Goal: Information Seeking & Learning: Find specific fact

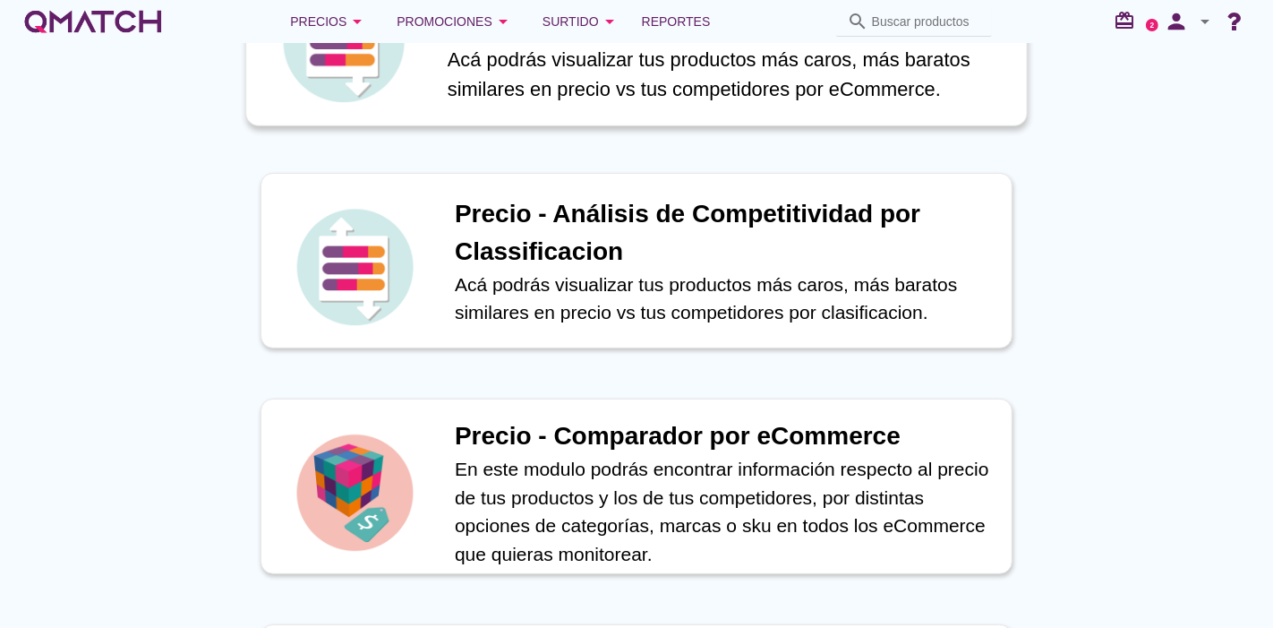
scroll to position [478, 0]
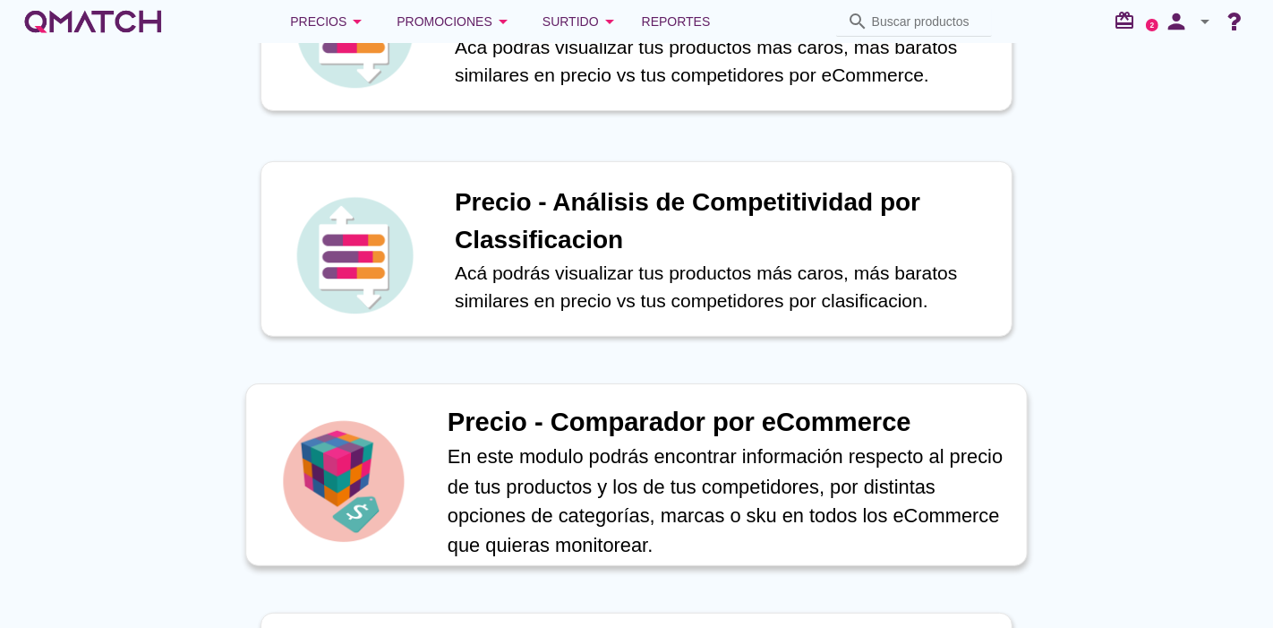
click at [466, 389] on div "Precio - Comparador por eCommerce En este modulo podrás encontrar información r…" at bounding box center [636, 474] width 783 height 183
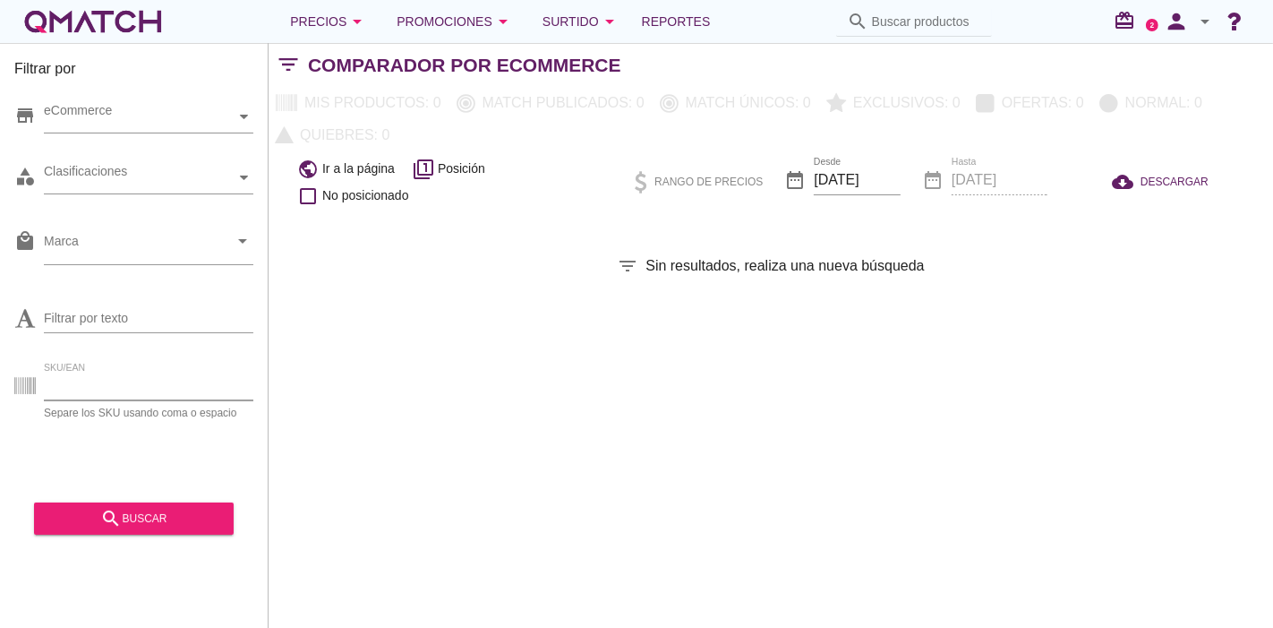
click at [122, 372] on input "SKU/EAN" at bounding box center [149, 386] width 210 height 29
paste input "45040"
click at [122, 372] on input "45040" at bounding box center [149, 386] width 210 height 29
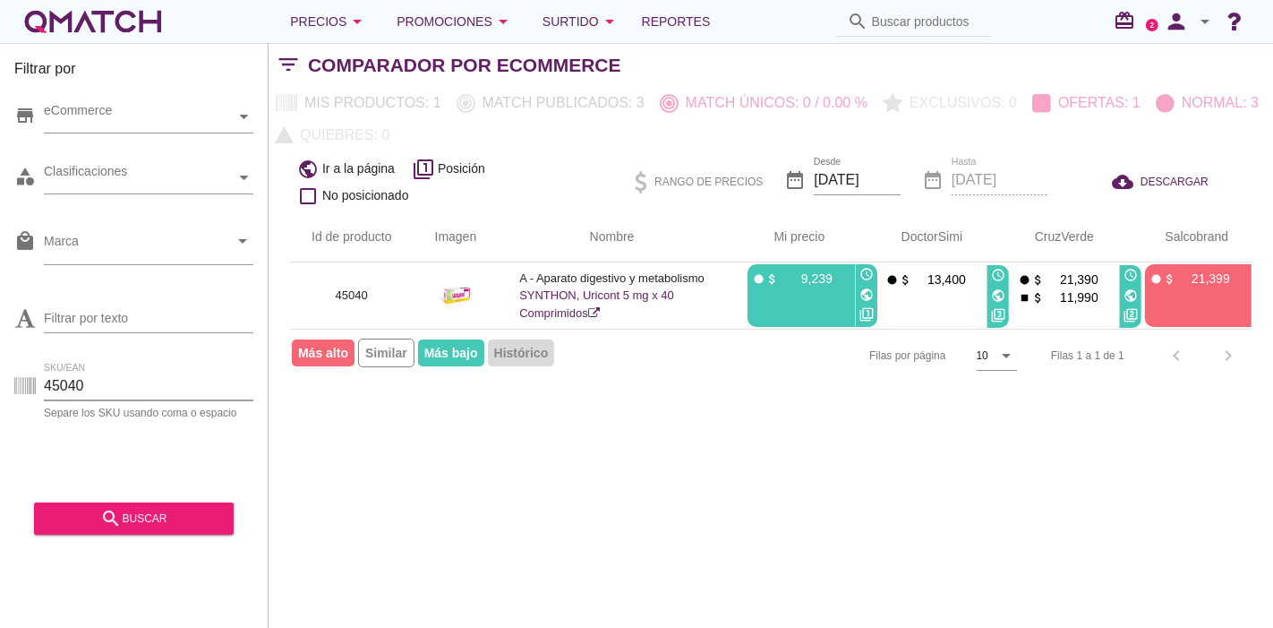
scroll to position [0, 22]
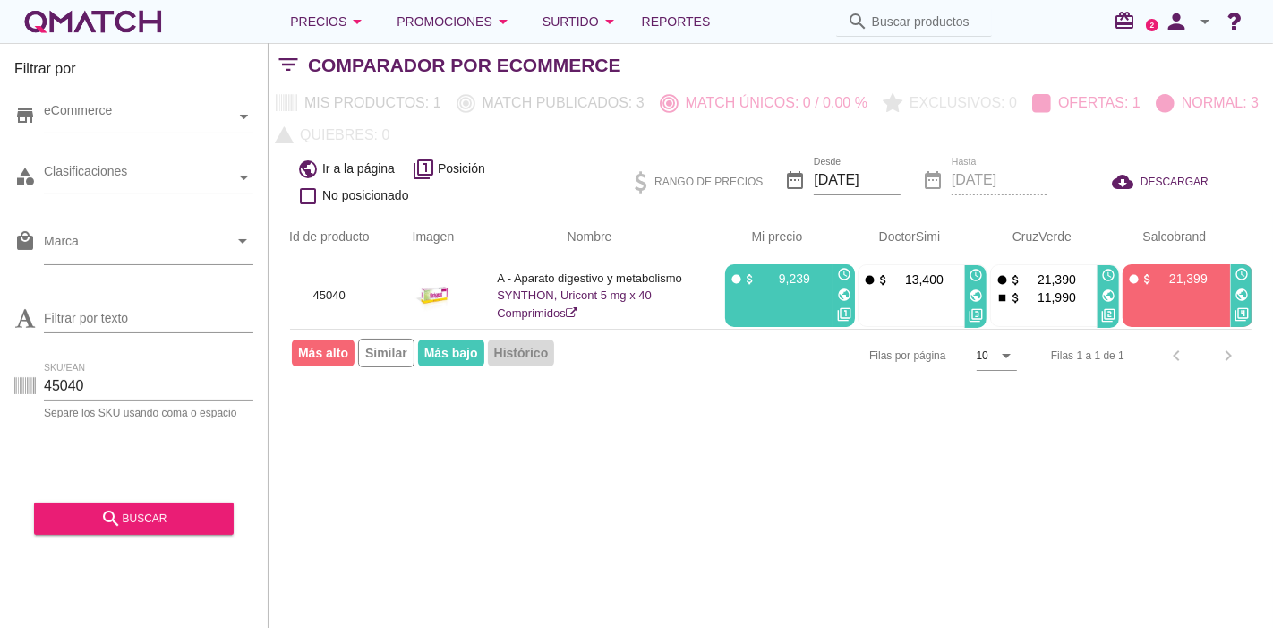
type input "45040"
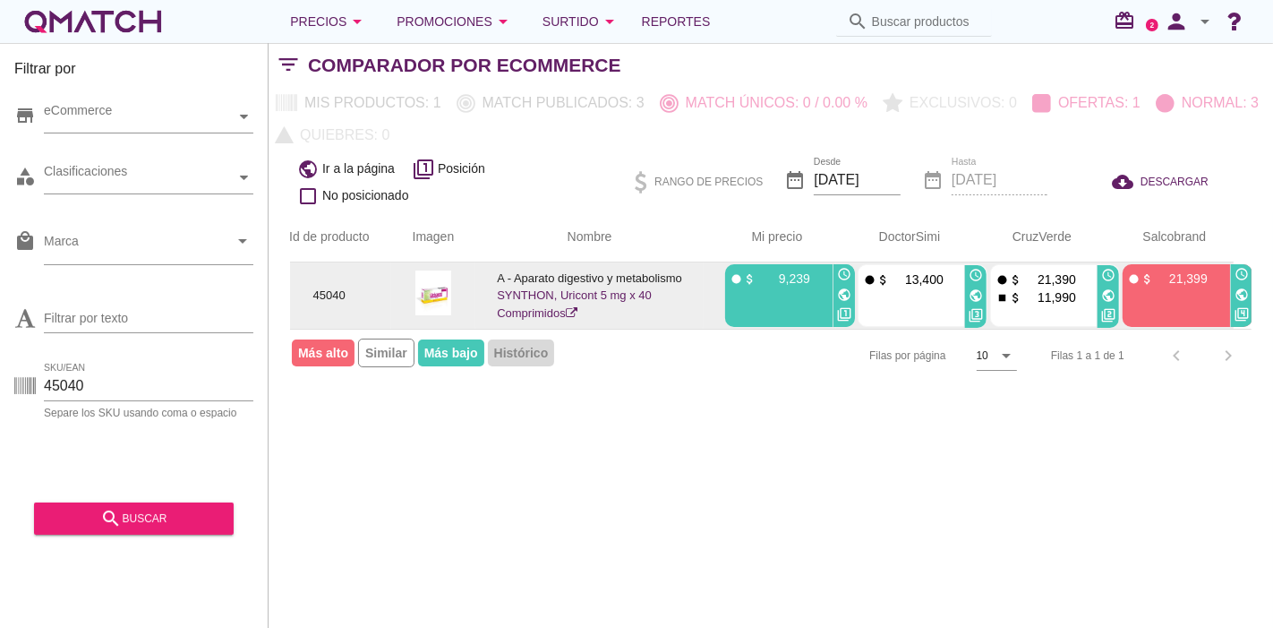
click at [845, 290] on icon "public" at bounding box center [844, 294] width 14 height 14
click at [1110, 293] on icon "public" at bounding box center [1109, 295] width 14 height 14
click at [1239, 289] on icon "public" at bounding box center [1242, 294] width 14 height 14
click at [548, 307] on link "SYNTHON, Uricont 5 mg x 40 Comprimidos" at bounding box center [574, 303] width 155 height 31
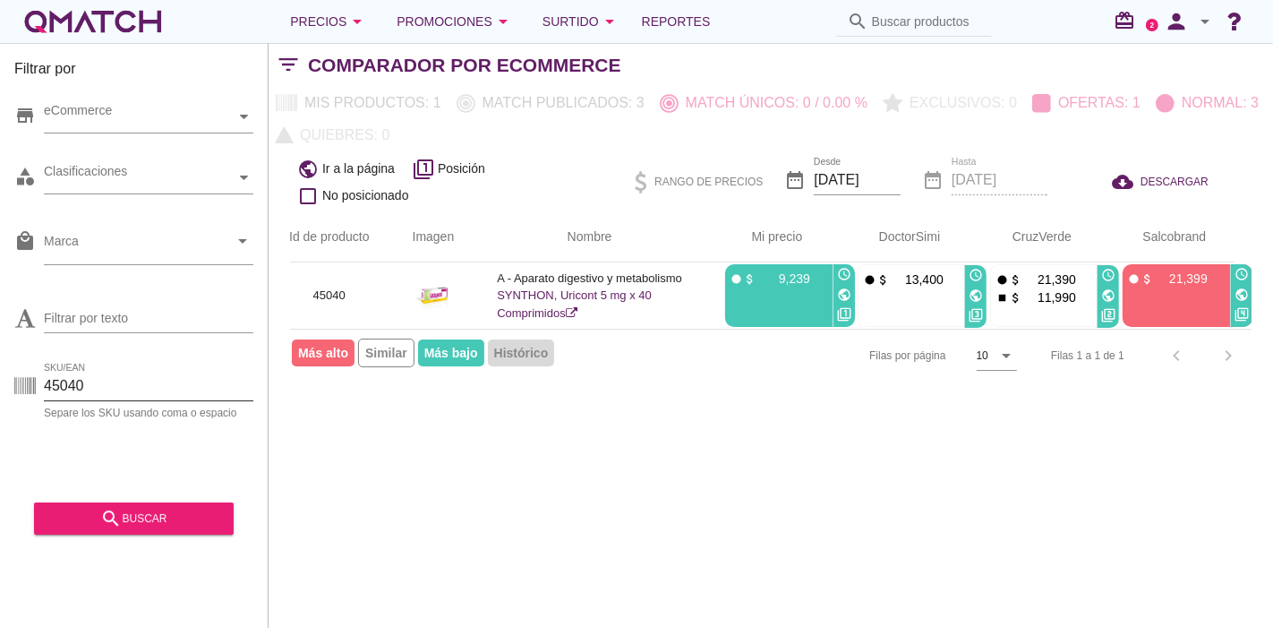
click at [115, 374] on input "45040" at bounding box center [149, 386] width 210 height 29
drag, startPoint x: 116, startPoint y: 374, endPoint x: 17, endPoint y: 383, distance: 98.9
click at [17, 383] on div "SKU/EAN 45040 Separe los SKU usando [MEDICAL_DATA] o espacio" at bounding box center [133, 389] width 239 height 57
paste input "129"
click at [116, 504] on button "search buscar" at bounding box center [134, 518] width 200 height 32
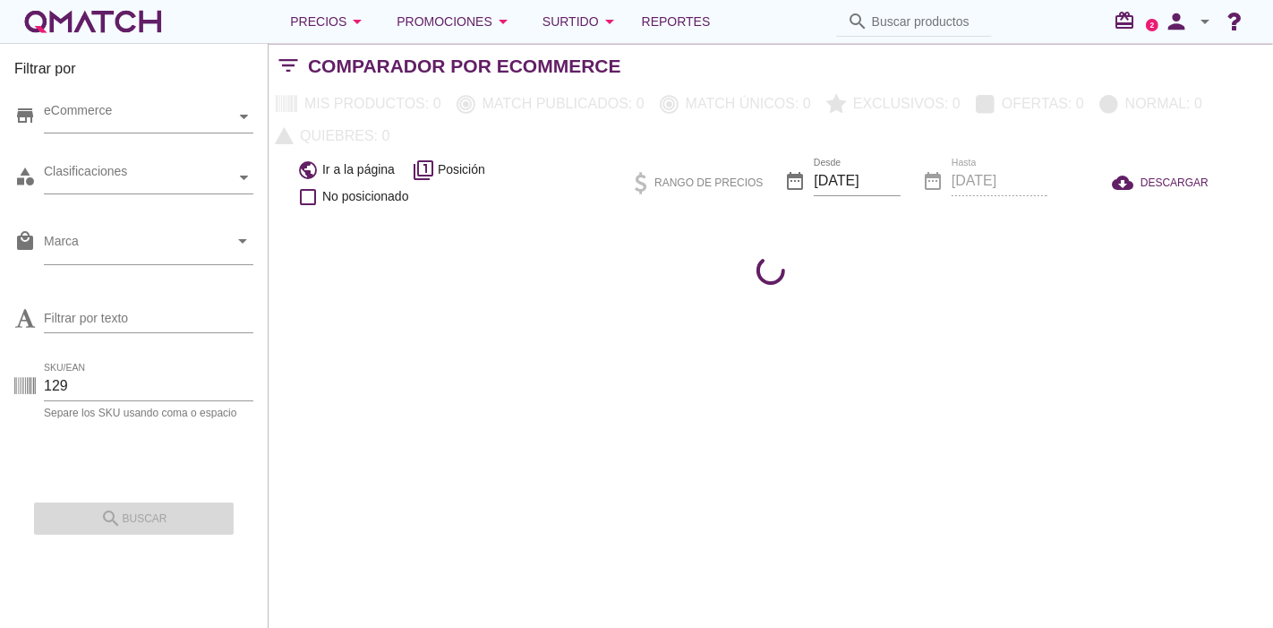
scroll to position [0, 0]
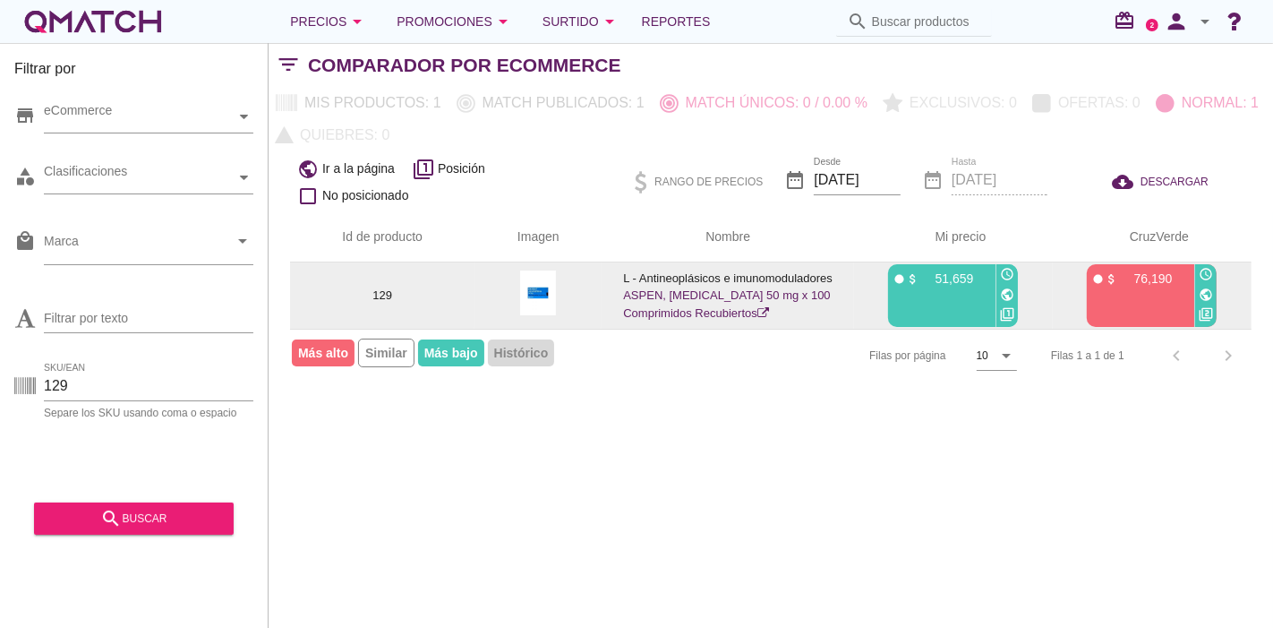
click at [564, 290] on td at bounding box center [538, 295] width 127 height 66
click at [554, 288] on img at bounding box center [538, 292] width 36 height 45
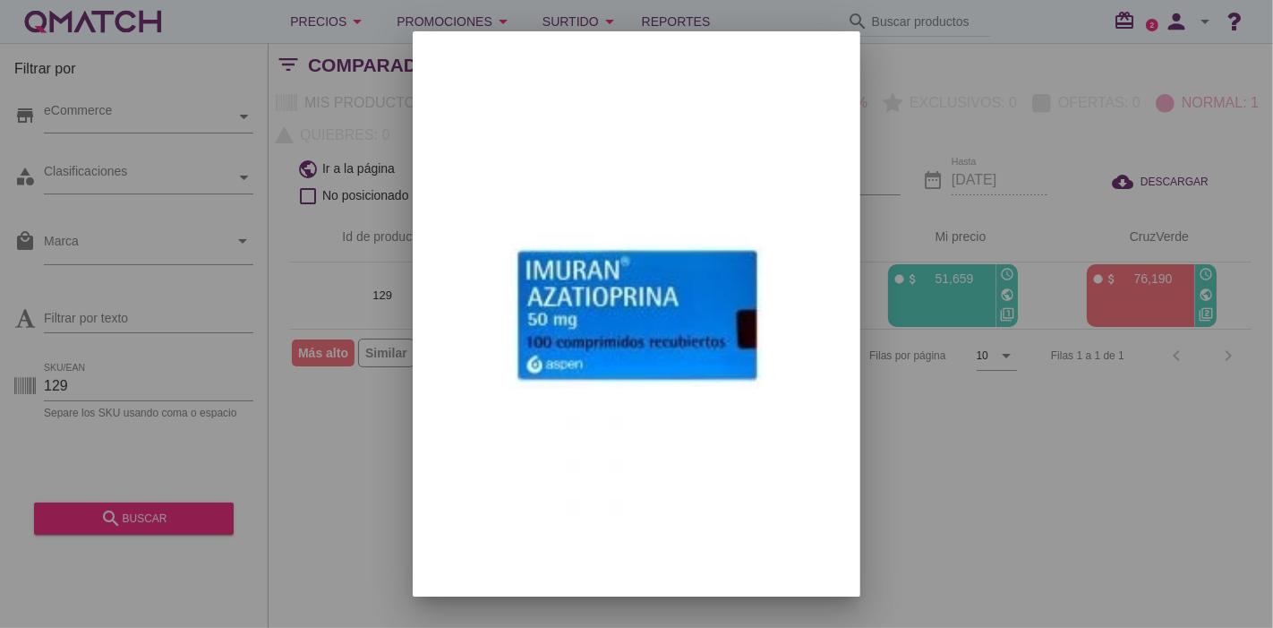
click at [887, 412] on div at bounding box center [636, 314] width 1273 height 628
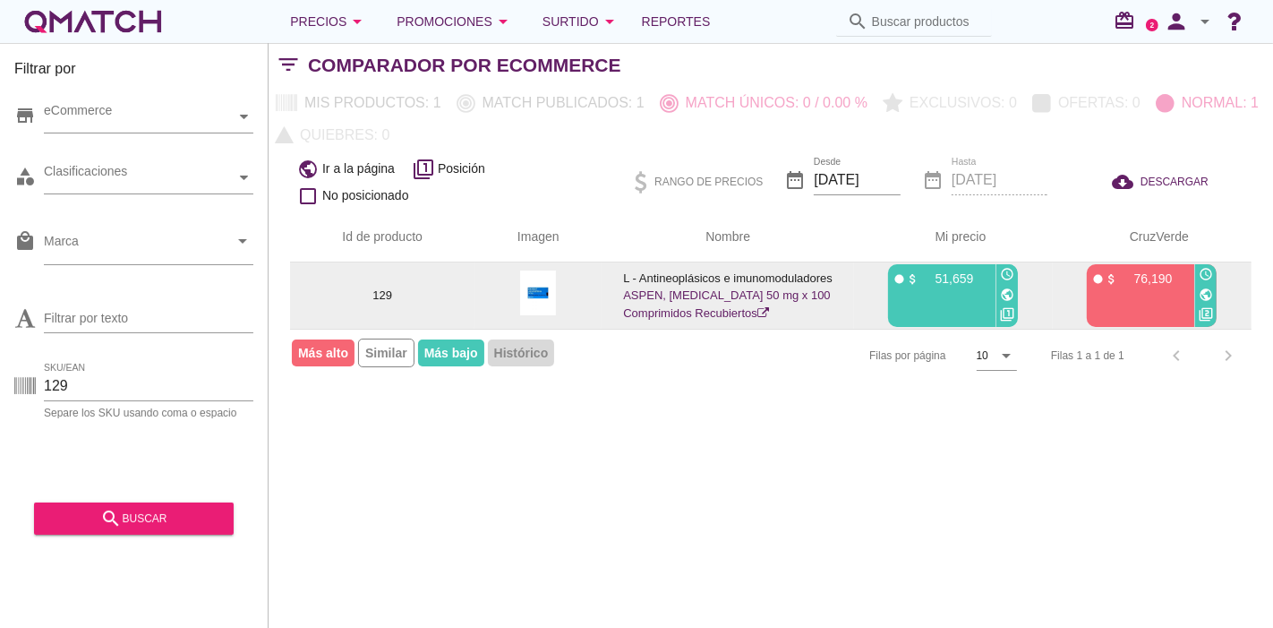
click at [556, 287] on td at bounding box center [538, 295] width 127 height 66
click at [545, 286] on img at bounding box center [538, 292] width 36 height 45
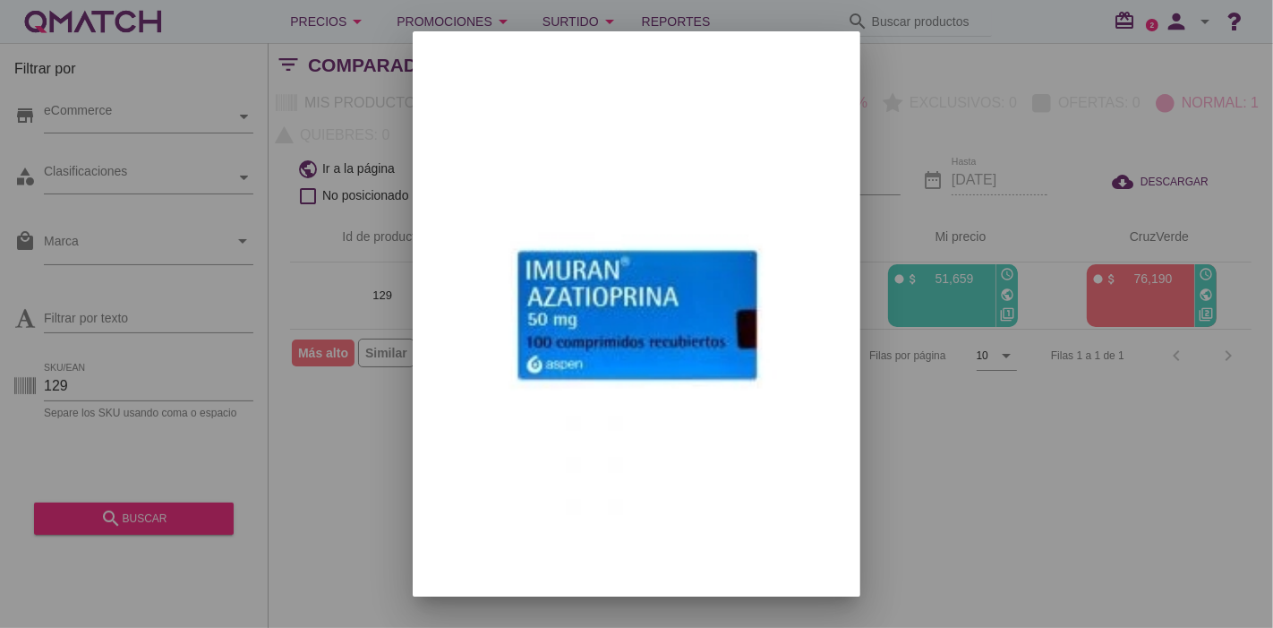
click at [93, 400] on div at bounding box center [636, 314] width 1273 height 628
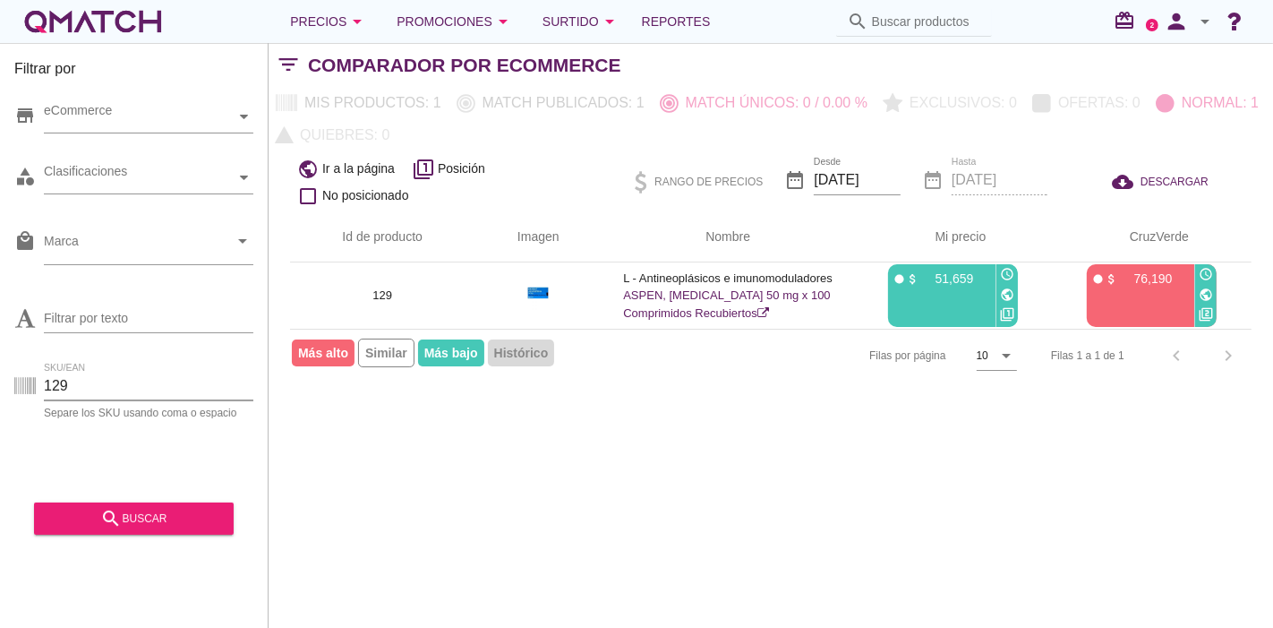
drag, startPoint x: 76, startPoint y: 392, endPoint x: 0, endPoint y: 420, distance: 81.0
click at [0, 420] on div "Filtrar por store eCommerce category Clasificaciones local_mall Marca arrow_dro…" at bounding box center [134, 335] width 269 height 585
paste input "577"
click at [89, 518] on div "search buscar" at bounding box center [133, 518] width 171 height 21
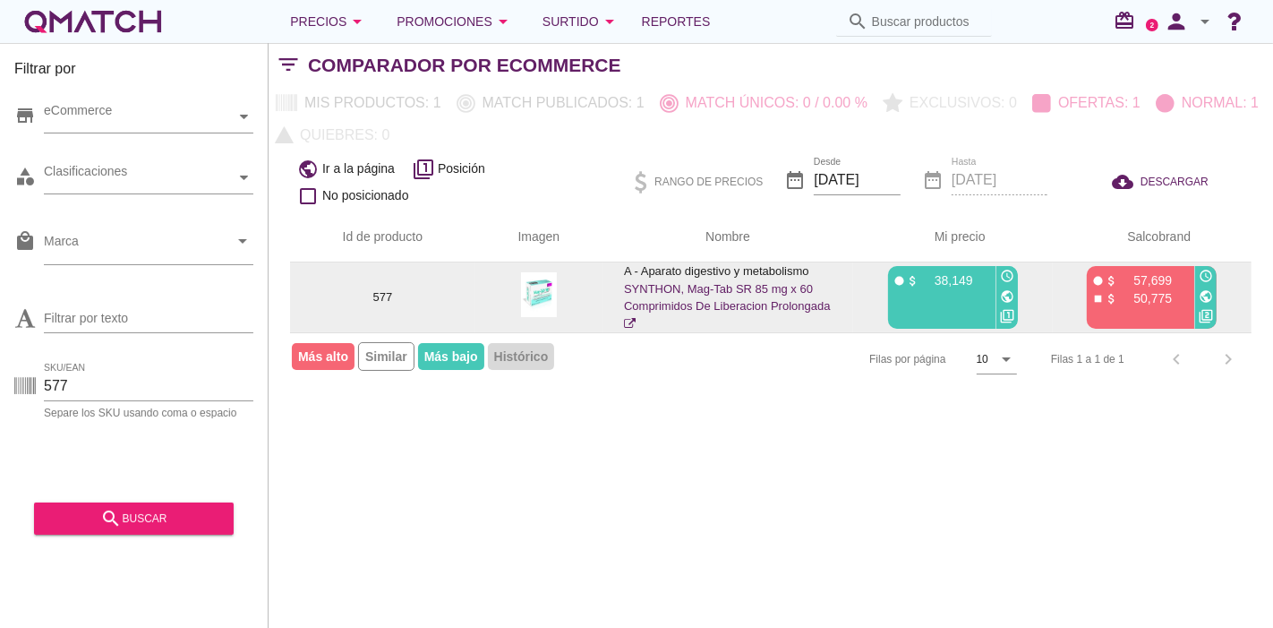
click at [542, 312] on img at bounding box center [539, 294] width 36 height 45
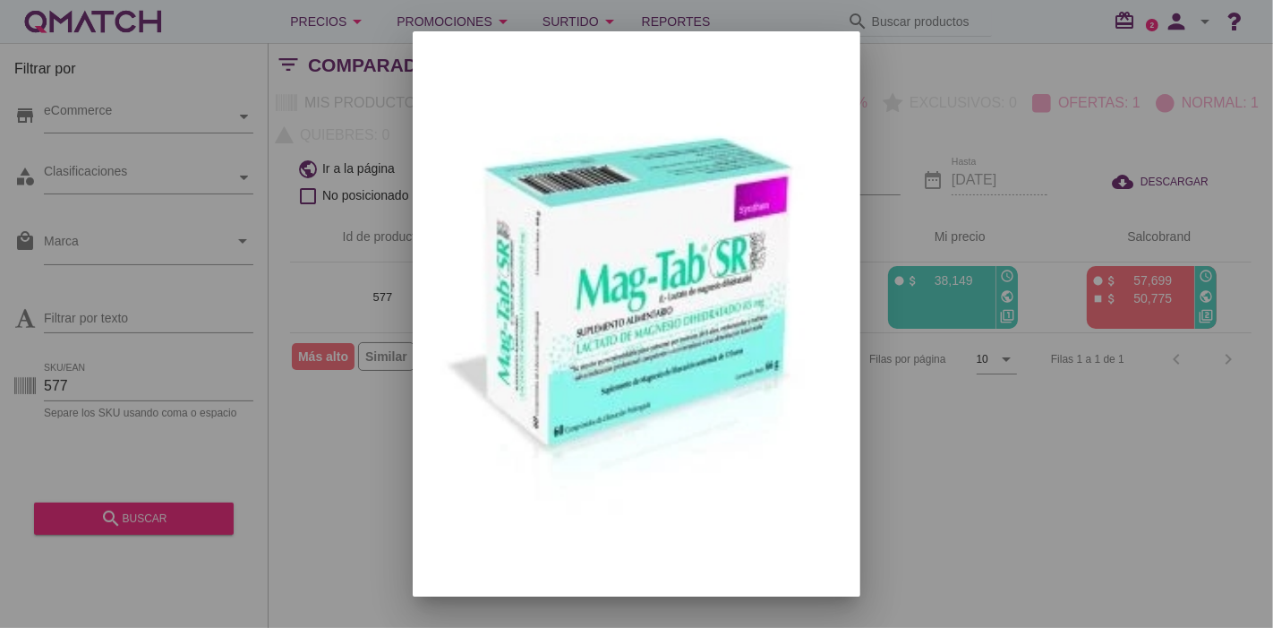
click at [991, 287] on div at bounding box center [636, 314] width 1273 height 628
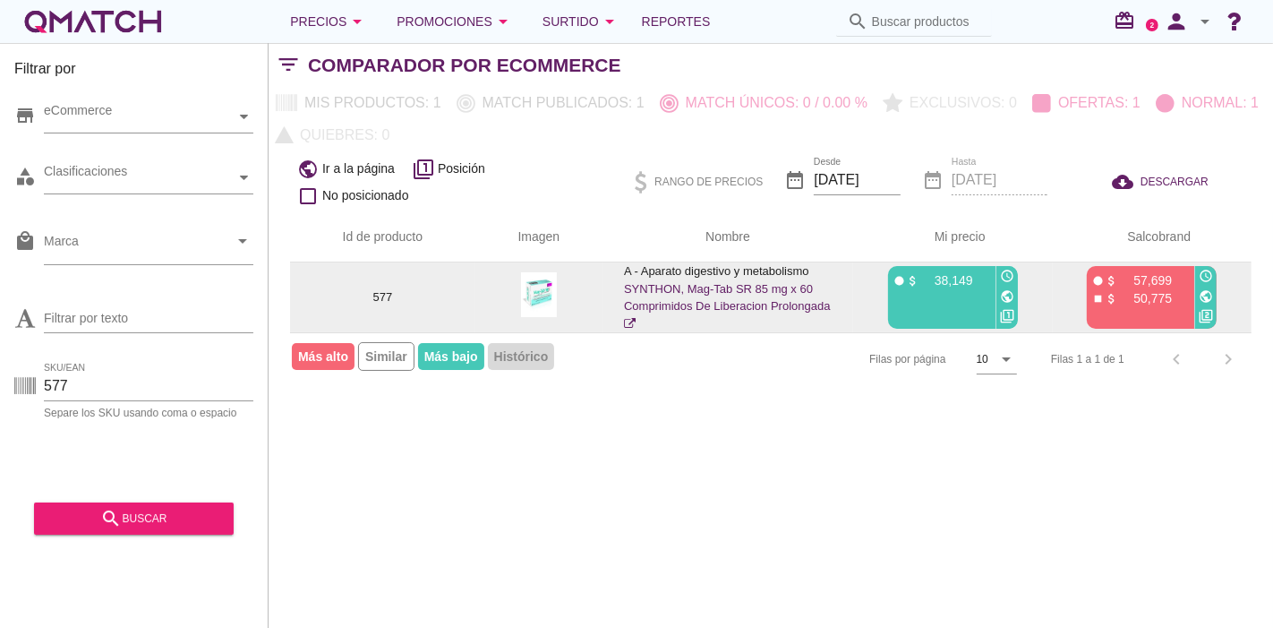
click at [1017, 296] on div "public" at bounding box center [1007, 297] width 21 height 21
click at [1012, 293] on icon "public" at bounding box center [1007, 296] width 14 height 14
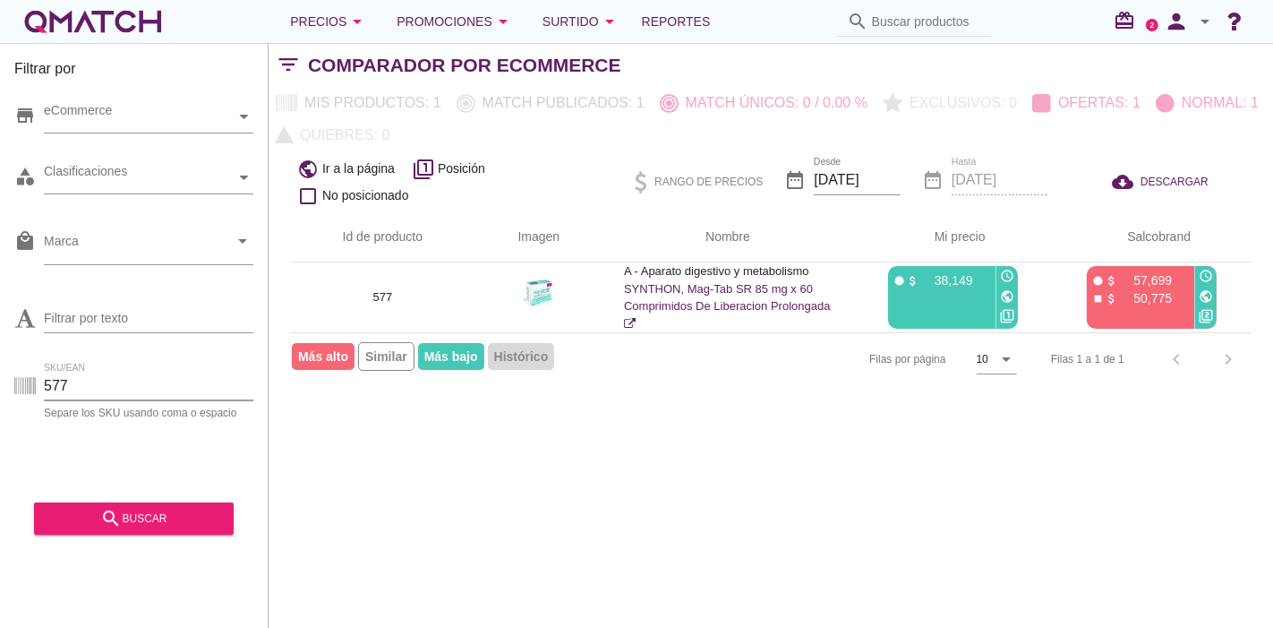
click at [84, 386] on input "577" at bounding box center [149, 386] width 210 height 29
paste input "27056"
click at [104, 536] on div "Filtrar por store eCommerce category Clasificaciones local_mall Marca arrow_dro…" at bounding box center [134, 335] width 269 height 585
click at [92, 526] on div "search buscar" at bounding box center [133, 518] width 171 height 21
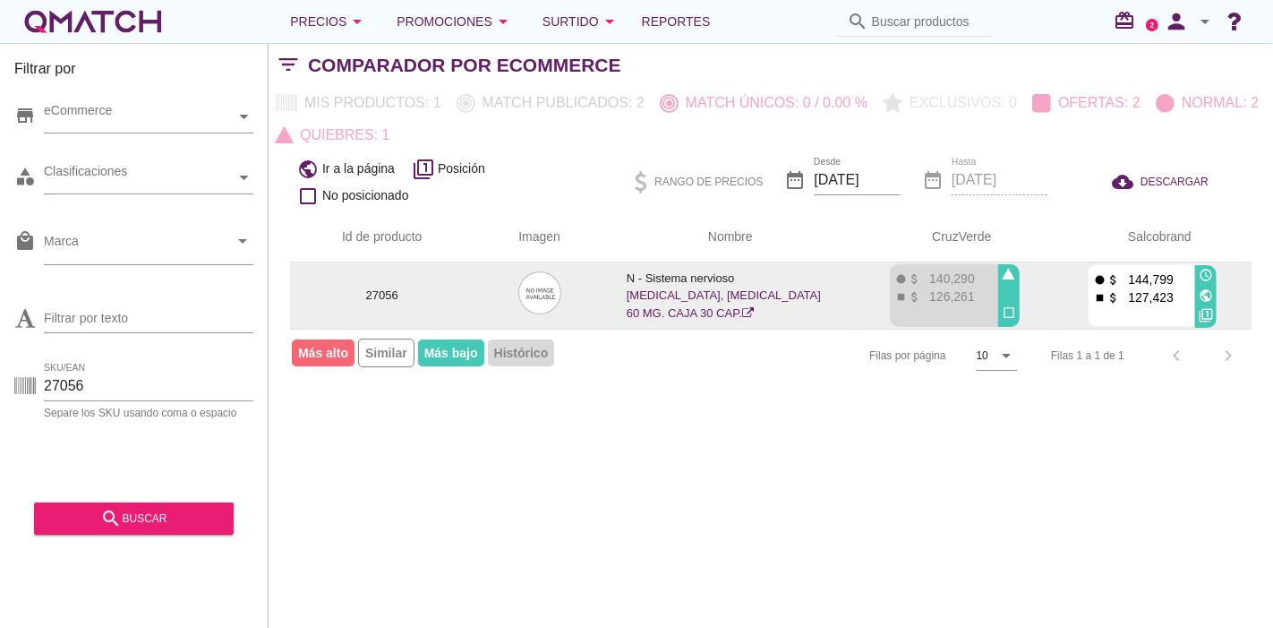
click at [1207, 291] on icon "public" at bounding box center [1206, 295] width 14 height 14
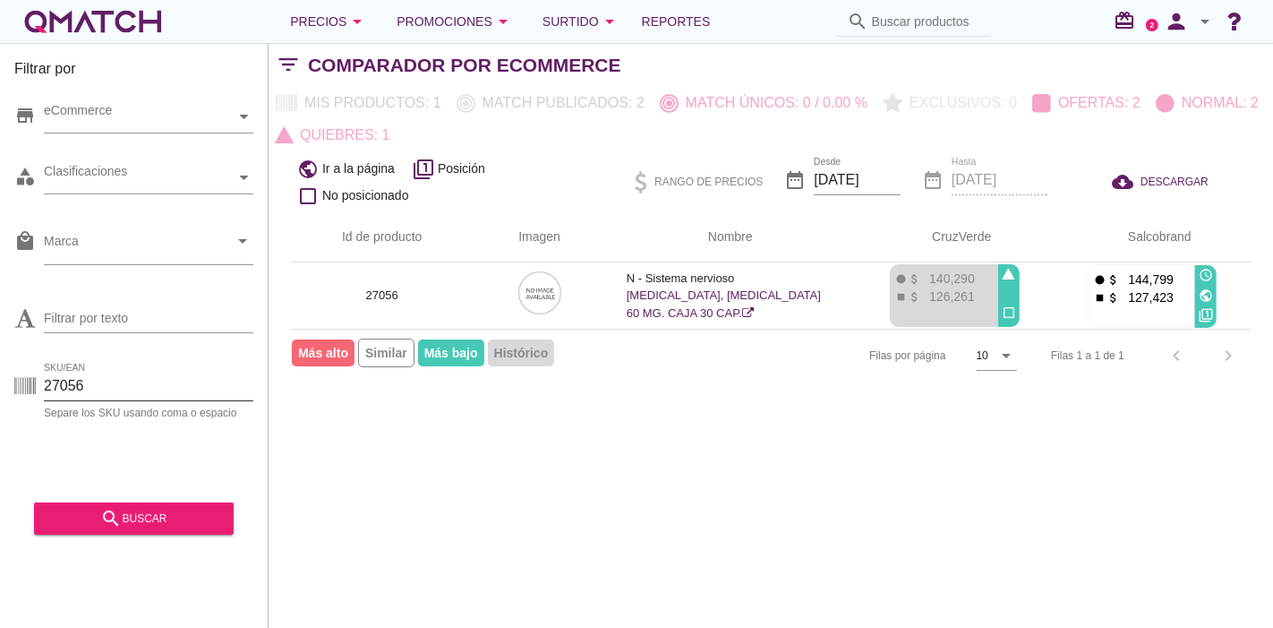
click at [122, 380] on input "27056" at bounding box center [149, 386] width 210 height 29
paste input "92613"
click at [100, 530] on button "search buscar" at bounding box center [134, 518] width 200 height 32
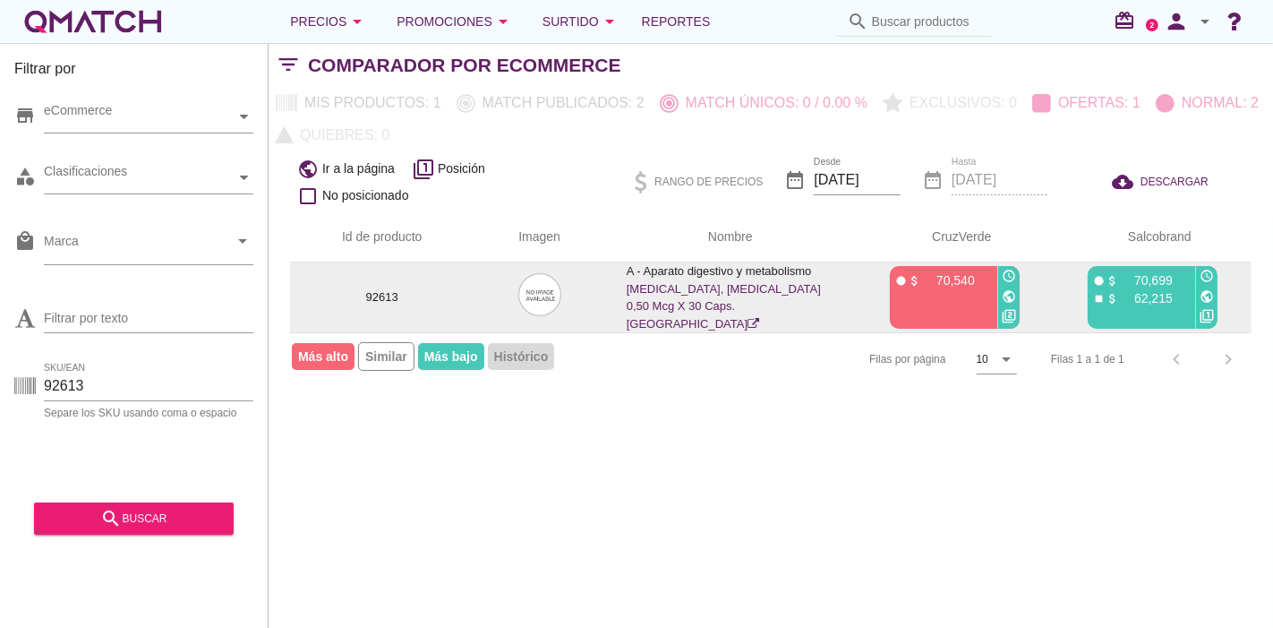
click at [1000, 290] on div "public" at bounding box center [1009, 297] width 21 height 21
click at [1002, 289] on icon "public" at bounding box center [1009, 296] width 14 height 14
click at [1210, 289] on icon "public" at bounding box center [1207, 296] width 14 height 14
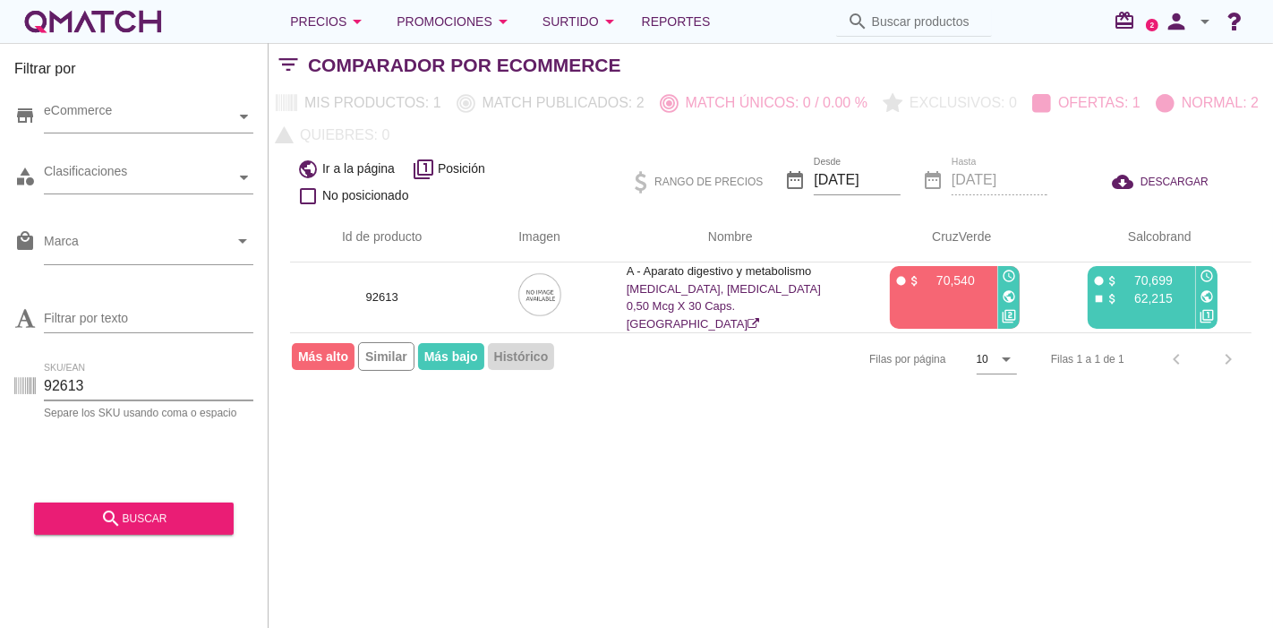
drag, startPoint x: 131, startPoint y: 397, endPoint x: 0, endPoint y: 414, distance: 131.9
click at [0, 414] on div "Filtrar por store eCommerce category Clasificaciones local_mall Marca arrow_dro…" at bounding box center [134, 335] width 269 height 585
paste input "89352"
click at [121, 530] on button "search buscar" at bounding box center [134, 518] width 200 height 32
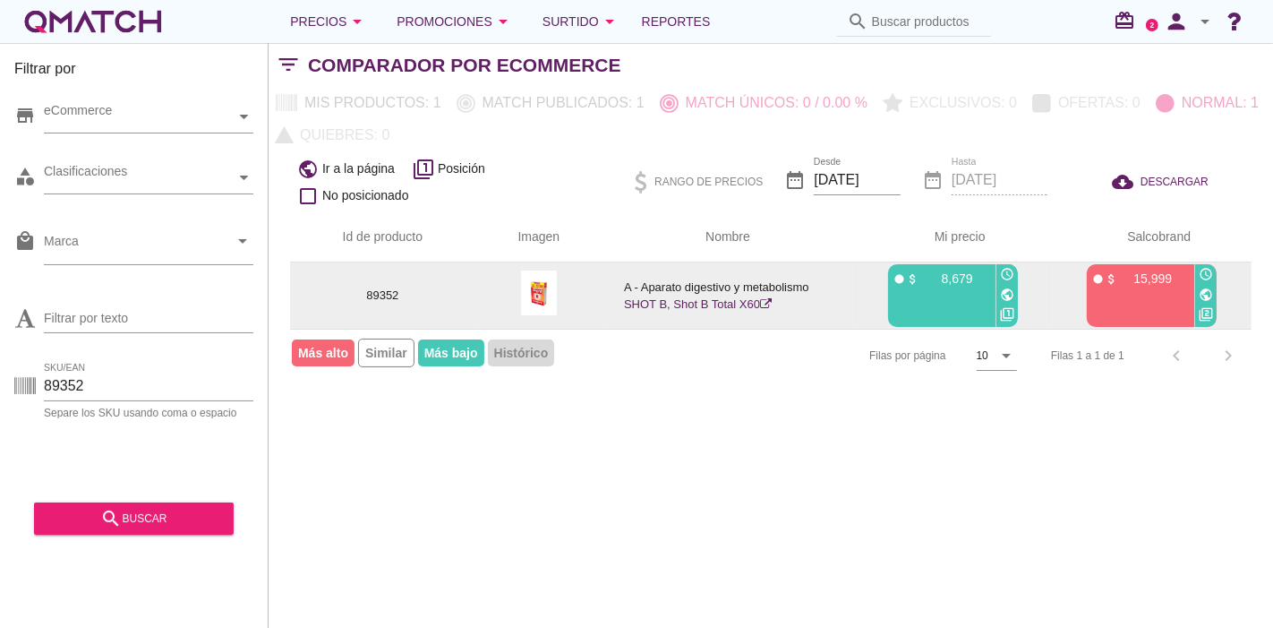
click at [1001, 287] on icon "public" at bounding box center [1007, 294] width 14 height 14
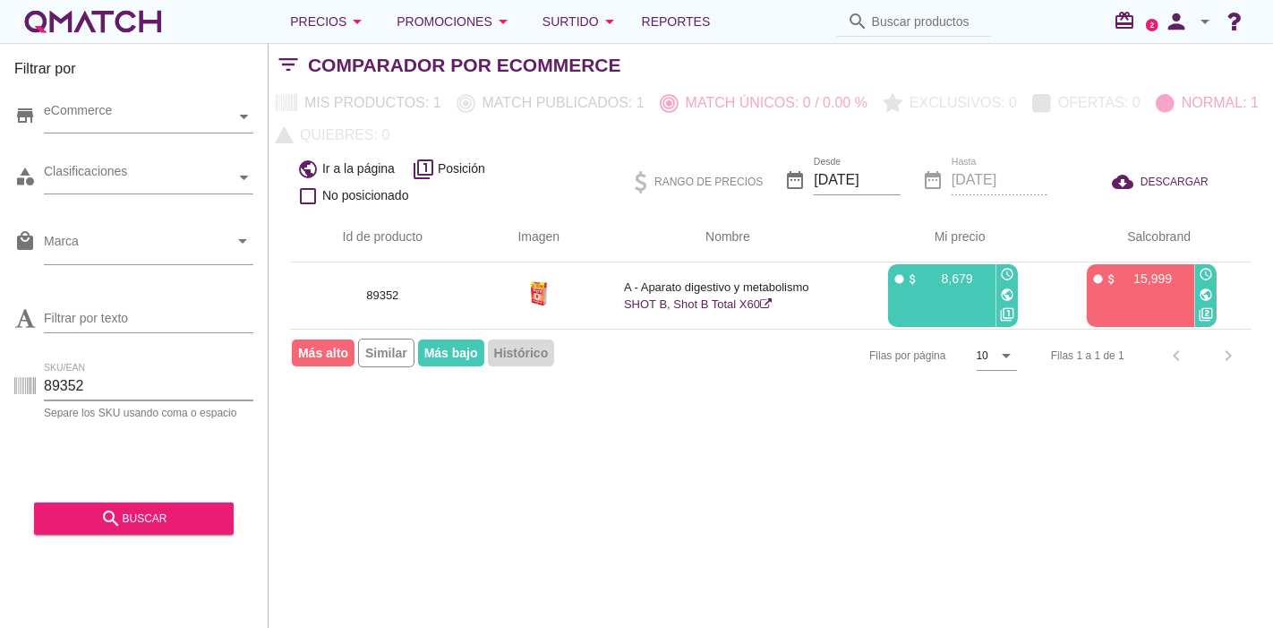
drag, startPoint x: 111, startPoint y: 377, endPoint x: 0, endPoint y: 373, distance: 111.1
click at [0, 373] on div "Filtrar por store eCommerce category Clasificaciones local_mall Marca arrow_dro…" at bounding box center [134, 335] width 269 height 585
paste input "90695"
click at [68, 531] on button "search buscar" at bounding box center [134, 518] width 200 height 32
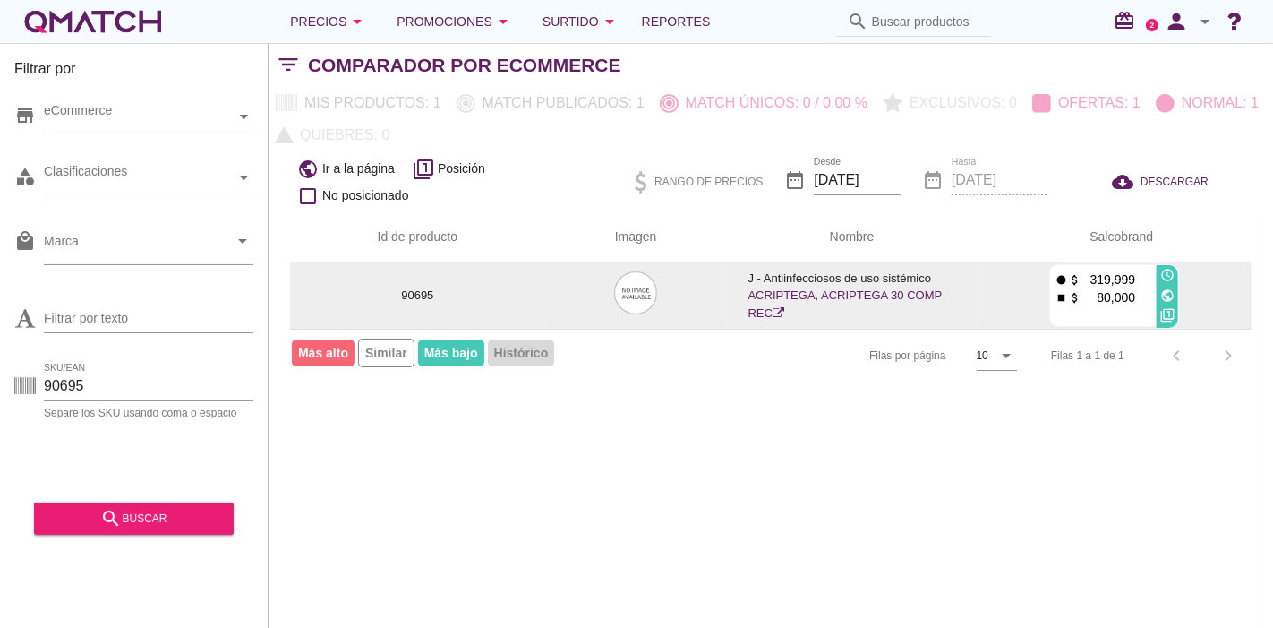
click at [1161, 299] on icon "public" at bounding box center [1168, 295] width 14 height 14
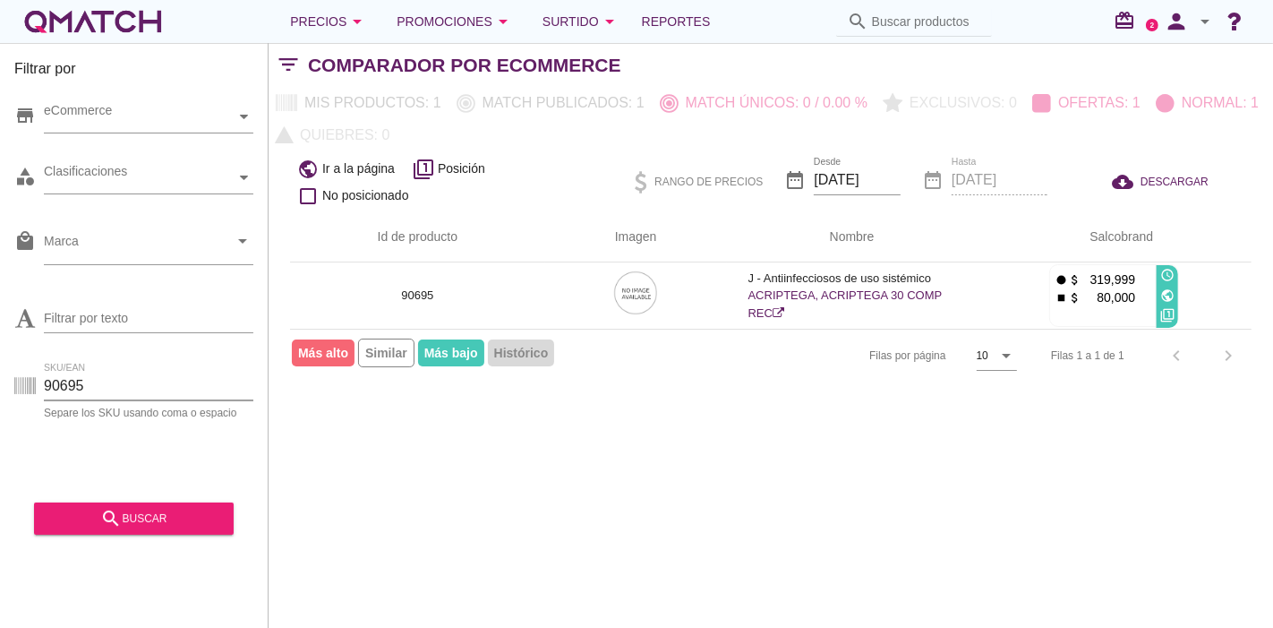
drag, startPoint x: 80, startPoint y: 374, endPoint x: 11, endPoint y: 375, distance: 69.0
drag, startPoint x: 11, startPoint y: 375, endPoint x: 65, endPoint y: 393, distance: 57.5
drag, startPoint x: 65, startPoint y: 393, endPoint x: 81, endPoint y: 390, distance: 16.5
click at [81, 390] on input "90695" at bounding box center [149, 386] width 210 height 29
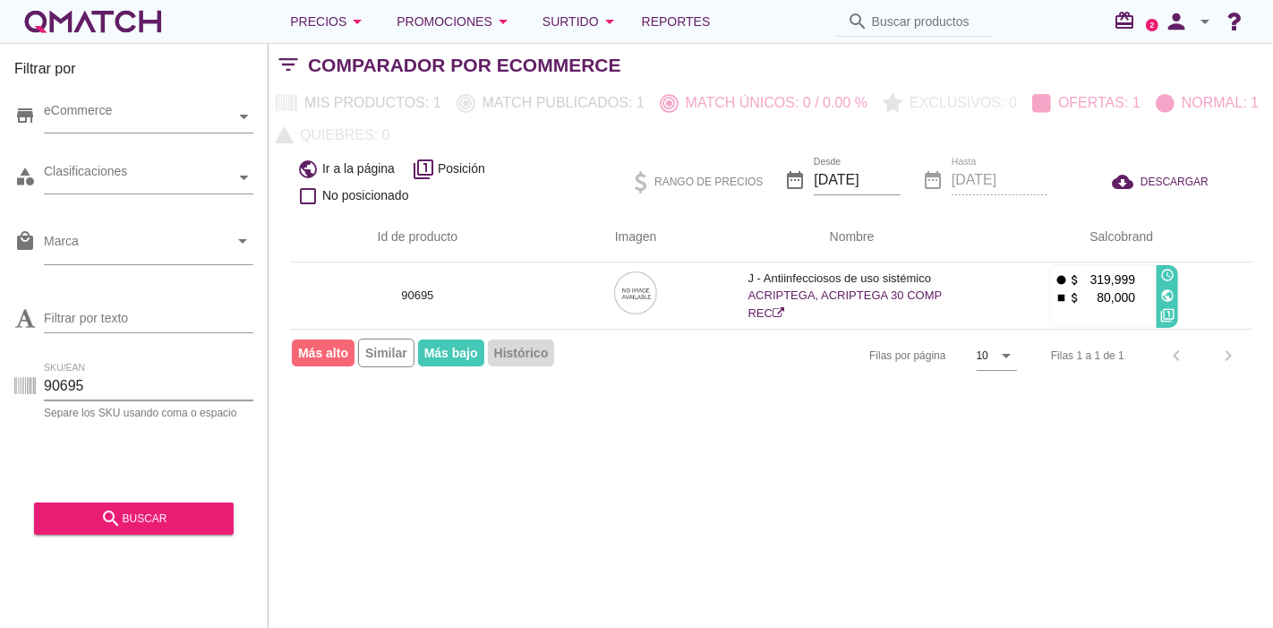
click at [81, 390] on input "90695" at bounding box center [149, 386] width 210 height 29
paste input "7694"
type input "7694"
click at [94, 522] on div "search buscar" at bounding box center [133, 518] width 171 height 21
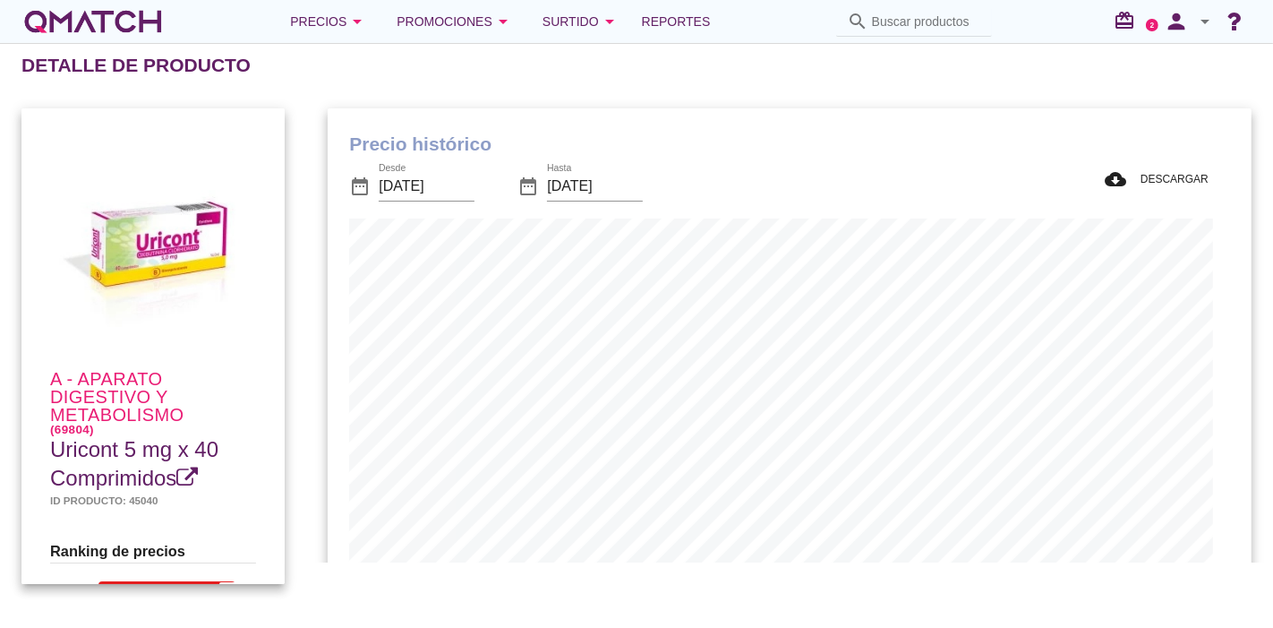
scroll to position [523, 906]
